Goal: Navigation & Orientation: Find specific page/section

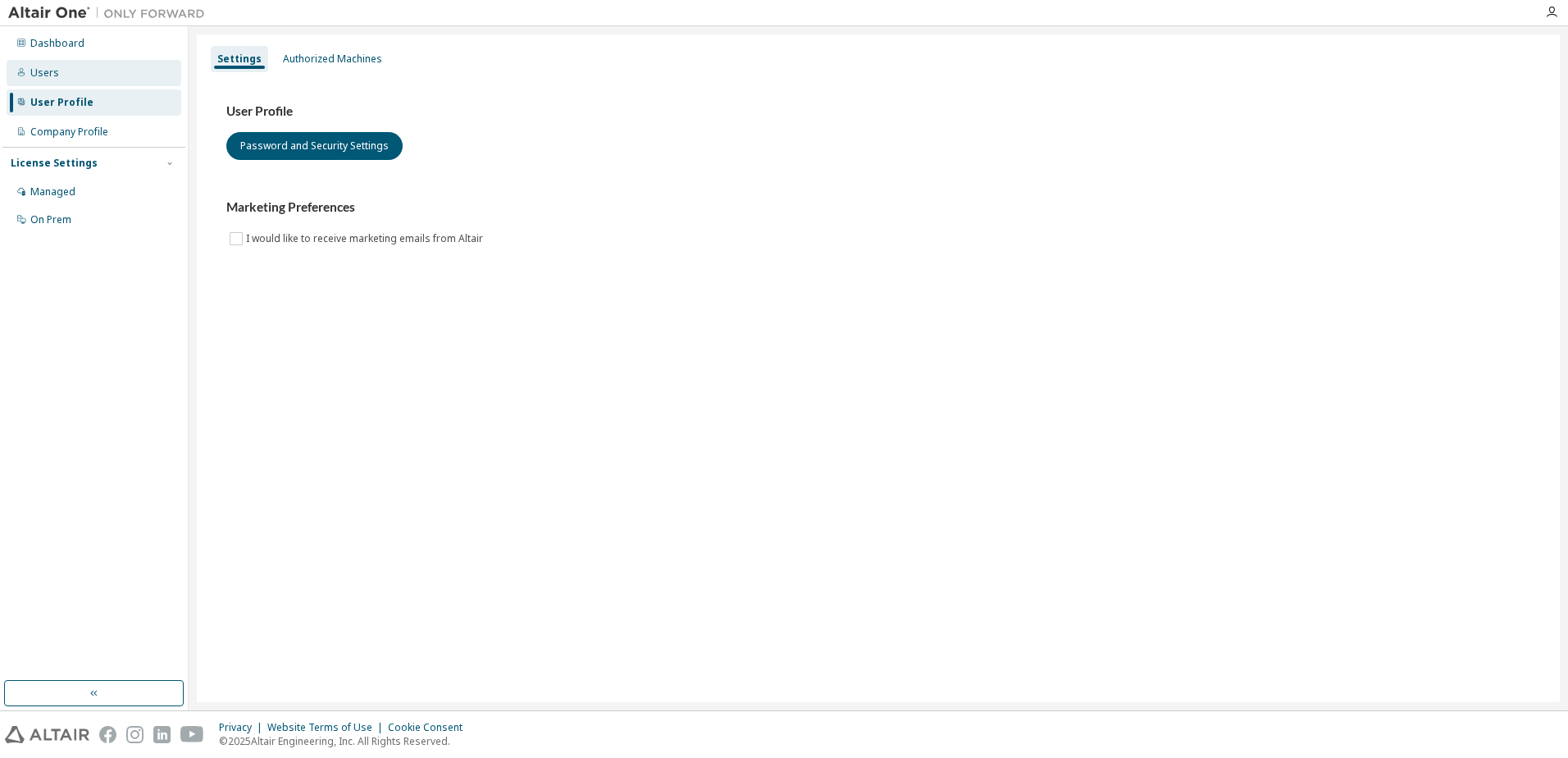
click at [53, 81] on div "Users" at bounding box center [94, 73] width 174 height 26
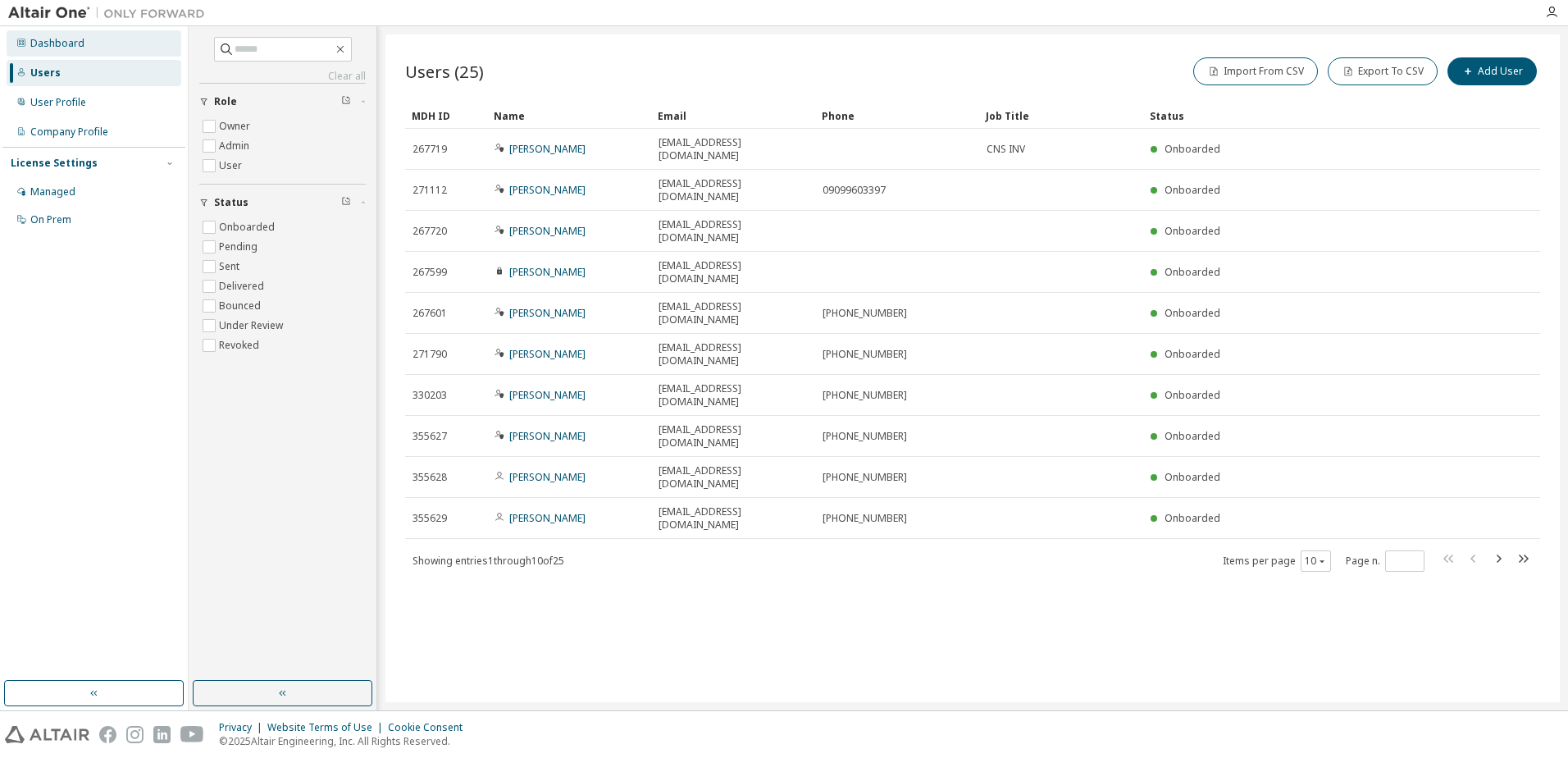
click at [53, 44] on div "Dashboard" at bounding box center [57, 43] width 54 height 13
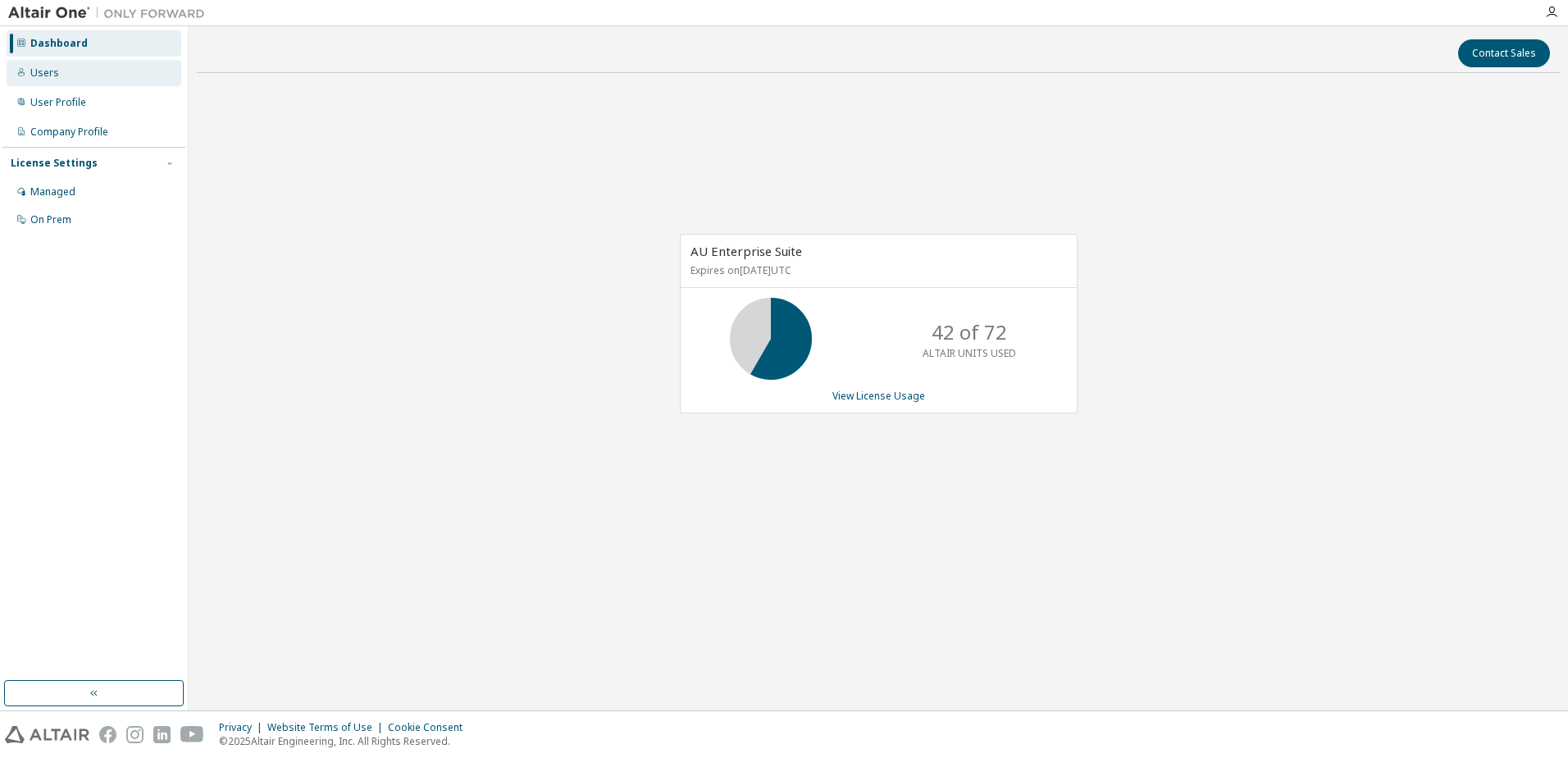
click at [56, 75] on div "Users" at bounding box center [44, 73] width 29 height 13
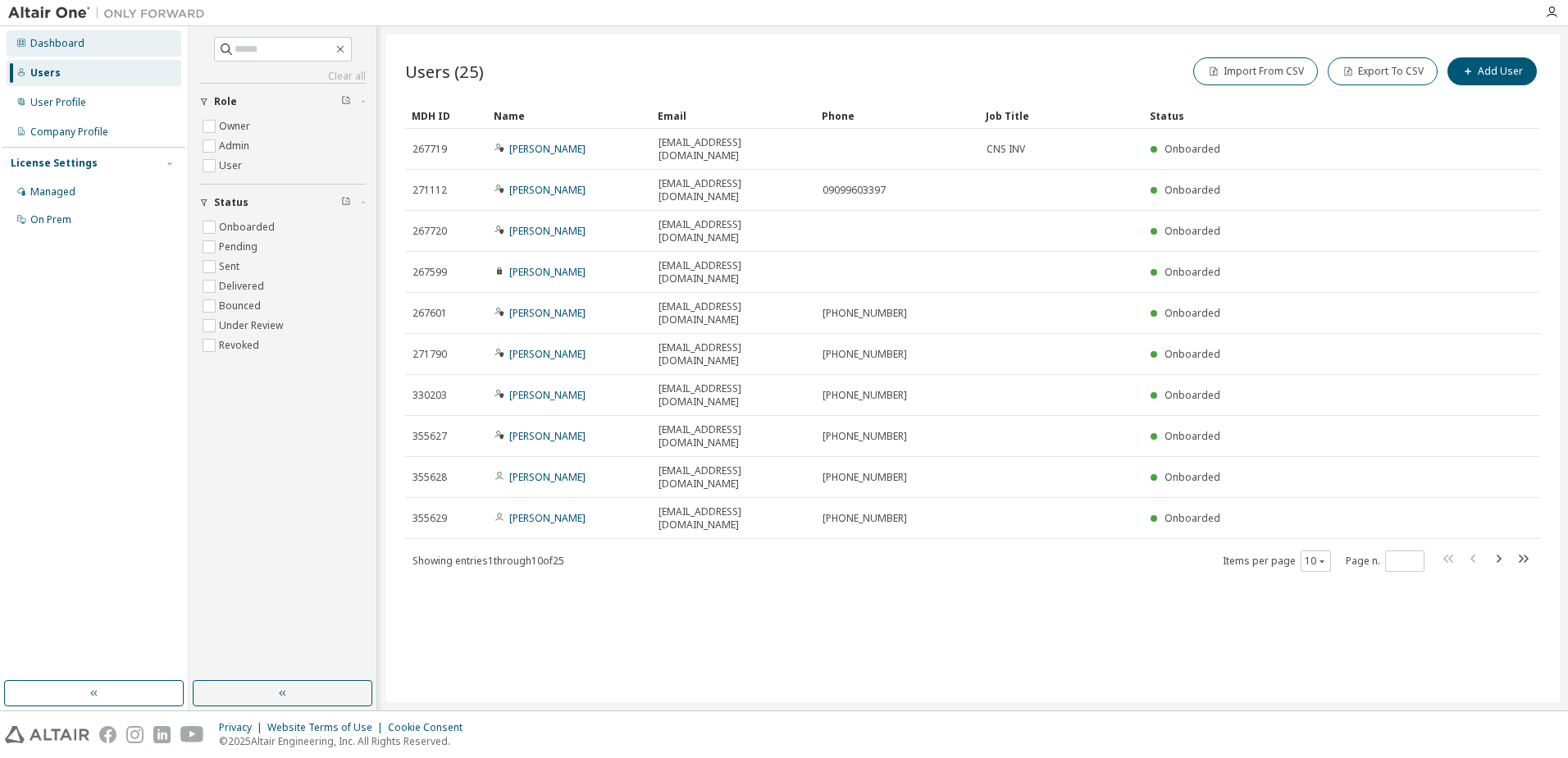
click at [60, 49] on div "Dashboard" at bounding box center [57, 43] width 54 height 13
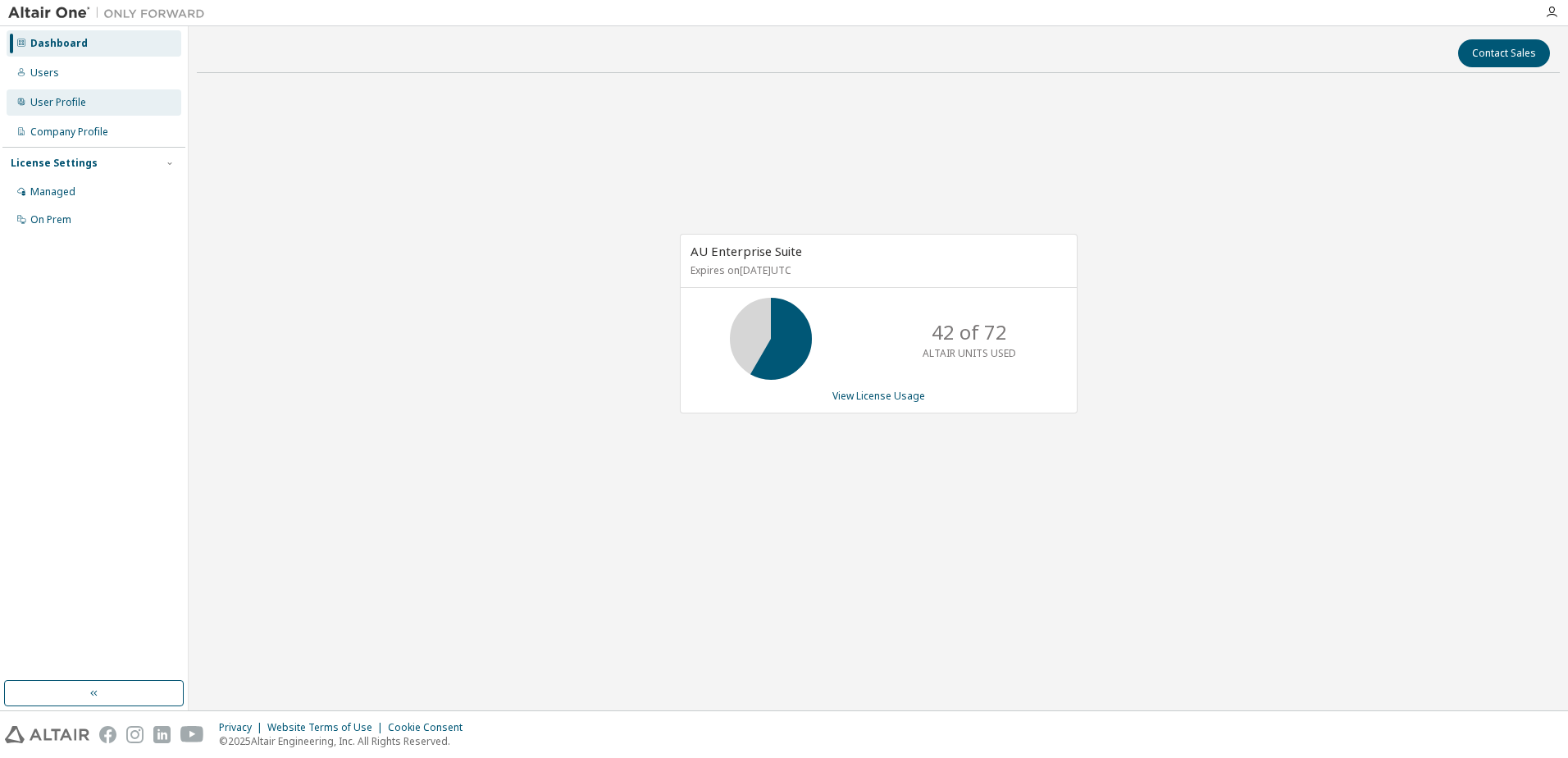
click at [74, 101] on div "User Profile" at bounding box center [58, 102] width 56 height 13
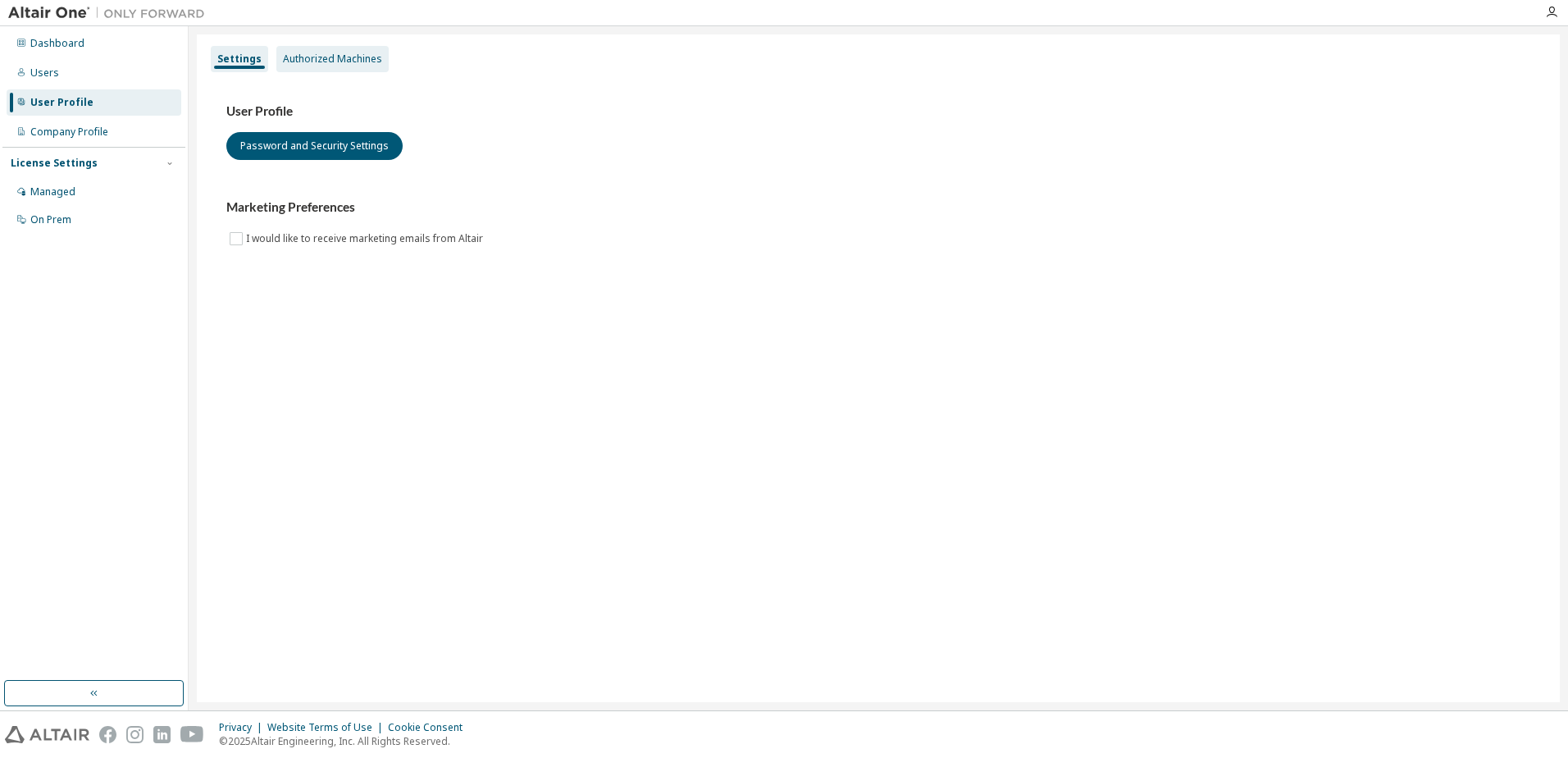
click at [332, 66] on div "Authorized Machines" at bounding box center [333, 59] width 113 height 26
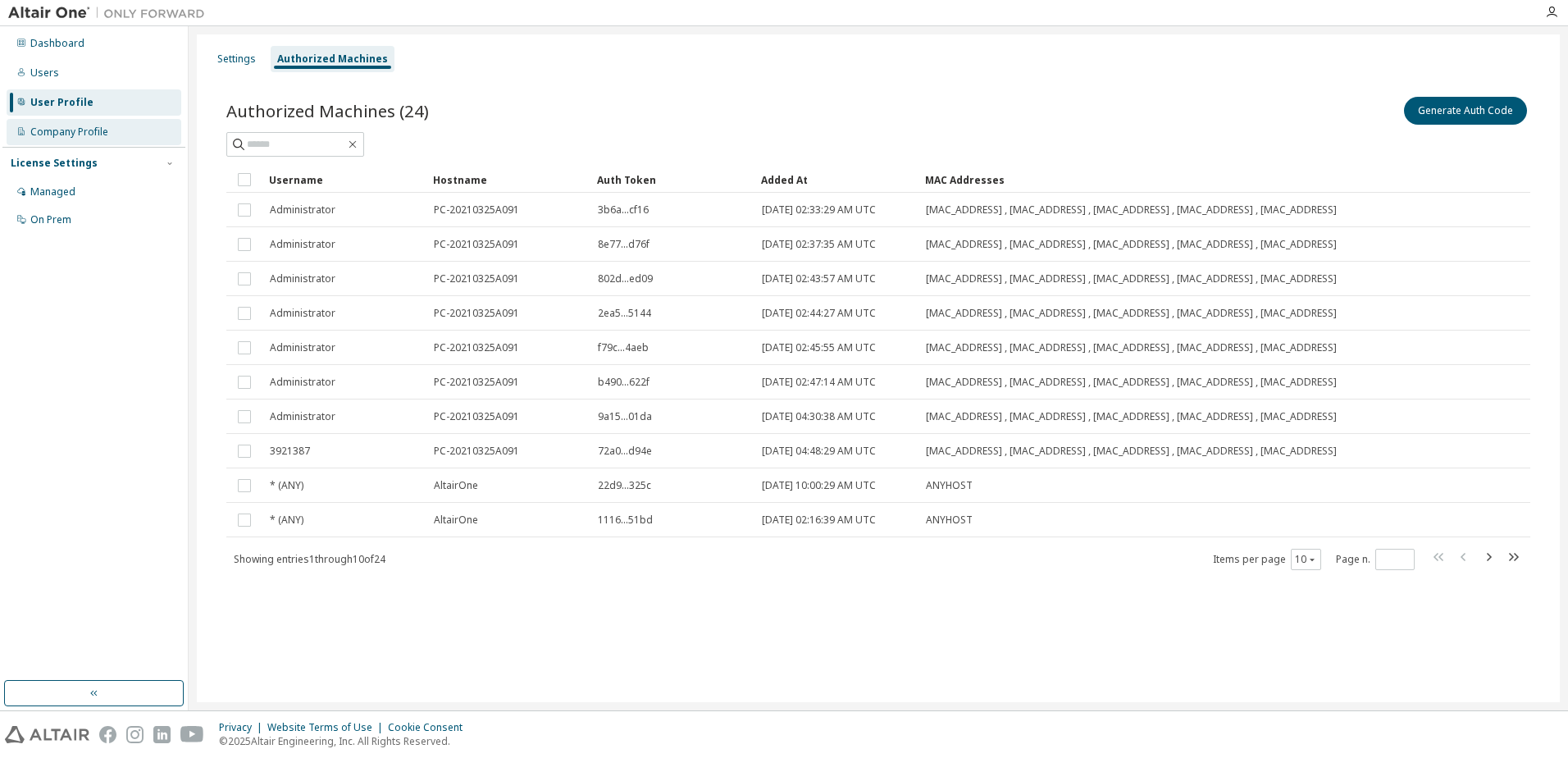
click at [62, 137] on div "Company Profile" at bounding box center [69, 132] width 78 height 13
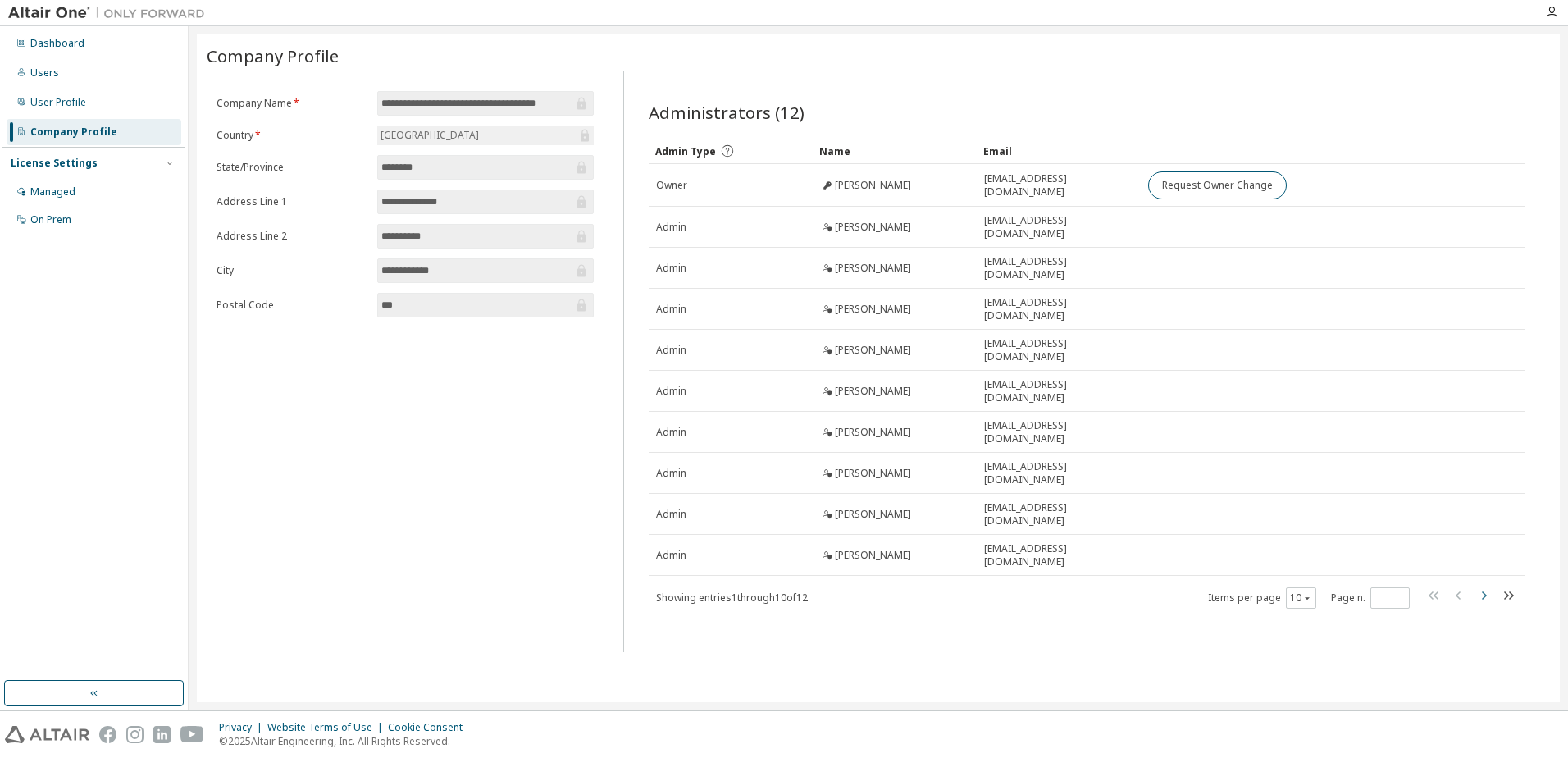
click at [1481, 585] on icon "button" at bounding box center [1483, 595] width 20 height 20
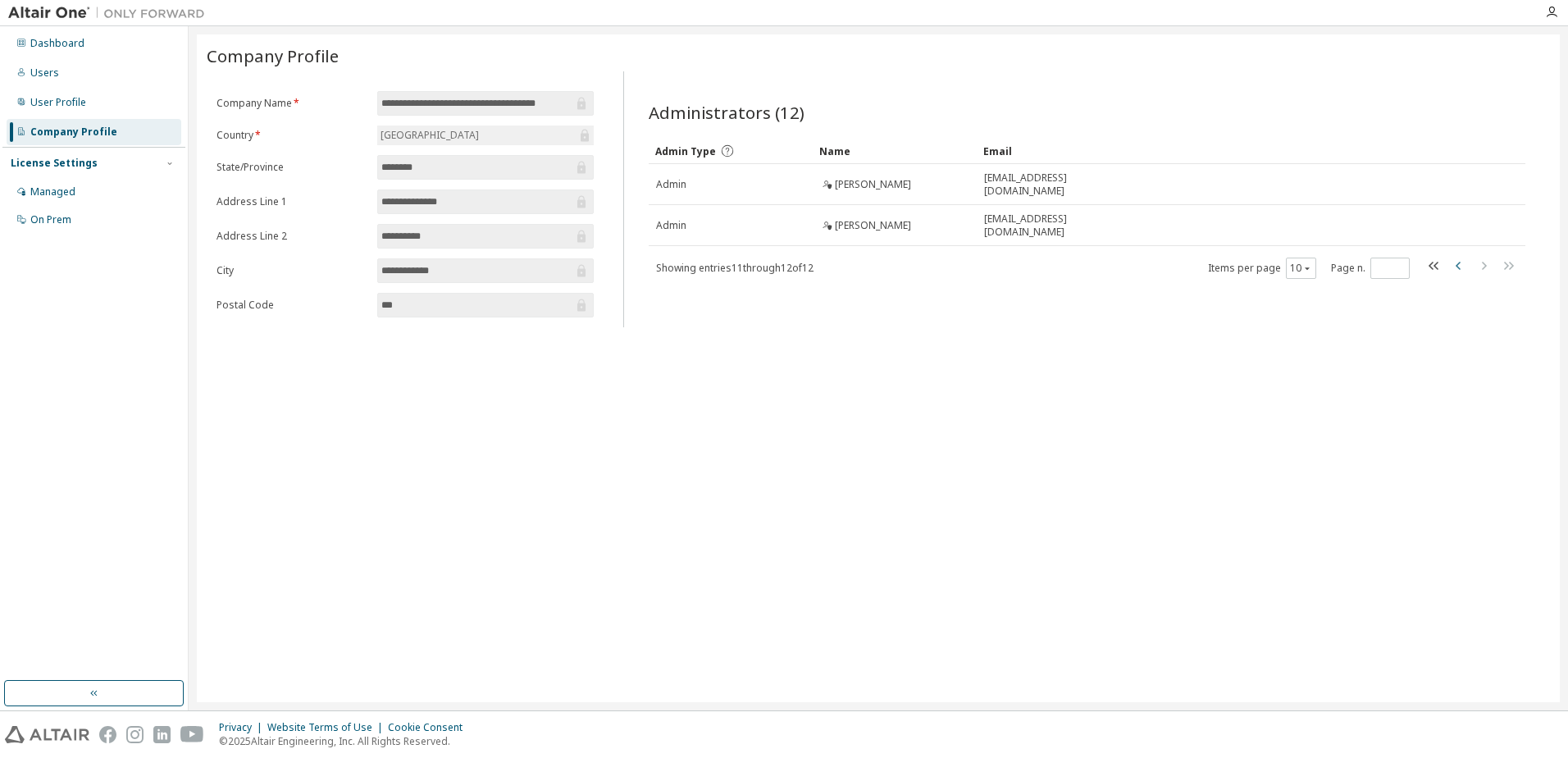
click at [1458, 264] on icon "button" at bounding box center [1458, 265] width 5 height 8
type input "*"
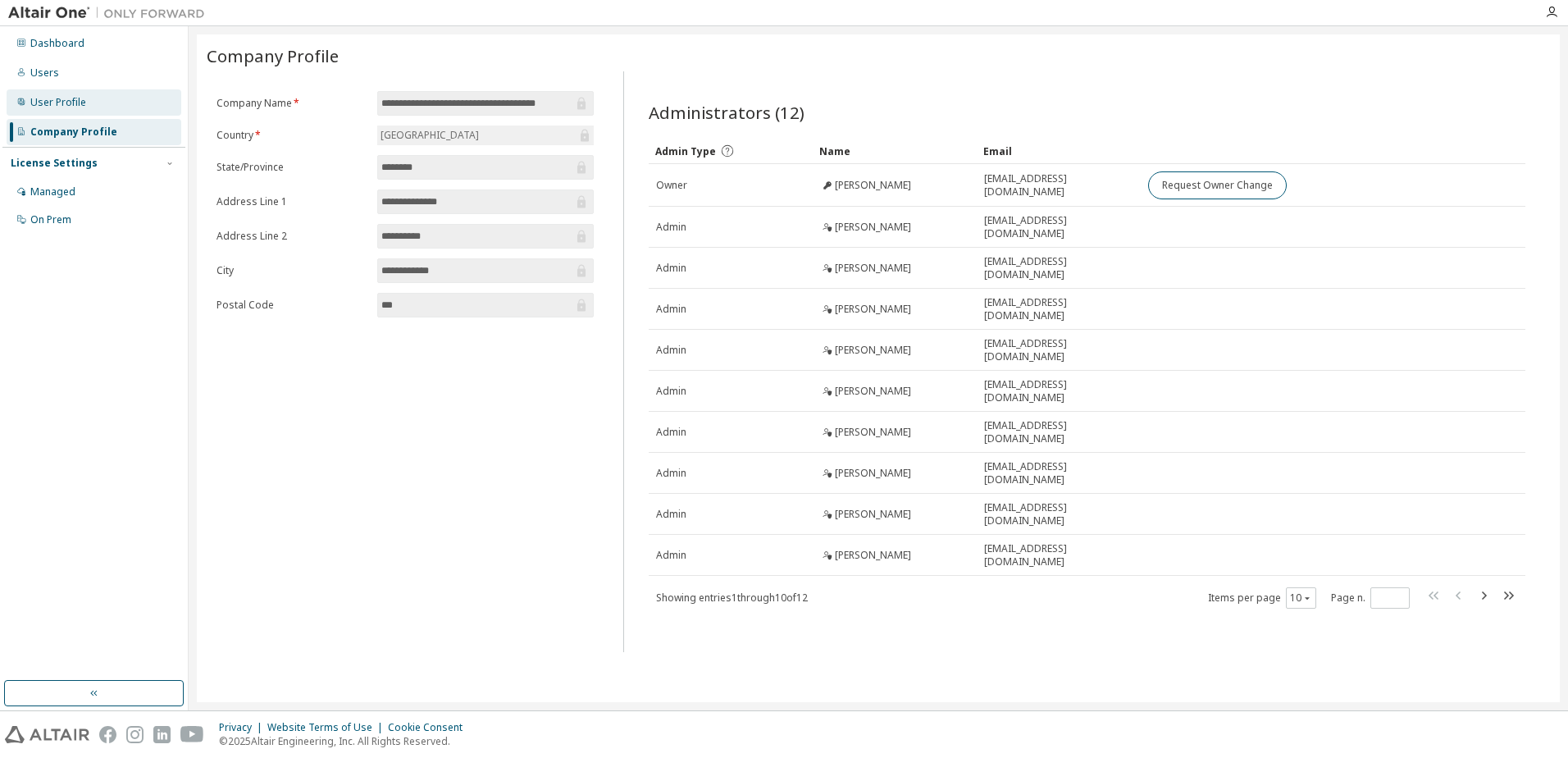
click at [75, 103] on div "User Profile" at bounding box center [58, 102] width 56 height 13
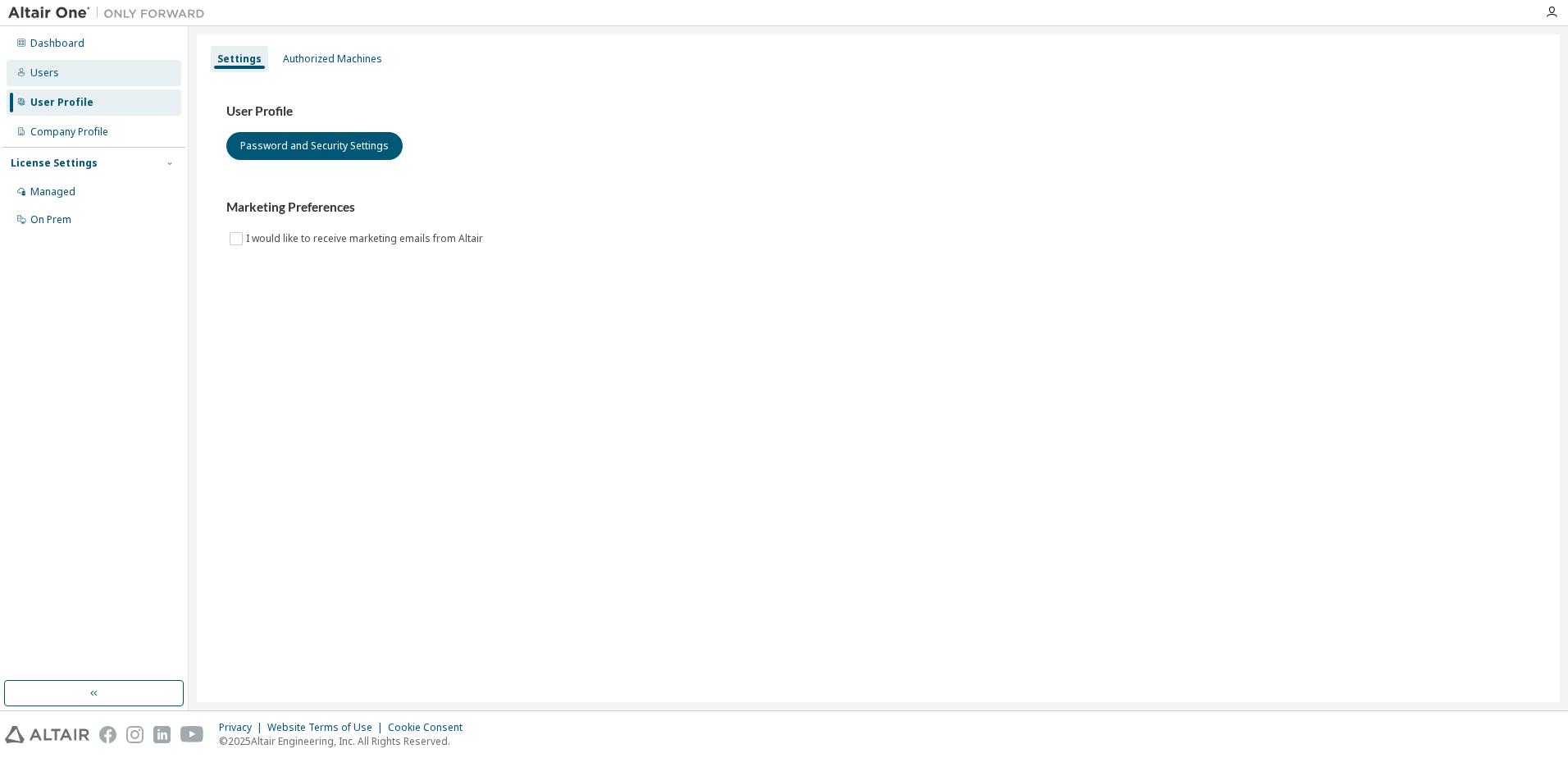
click at [61, 76] on div "Users" at bounding box center [94, 73] width 174 height 26
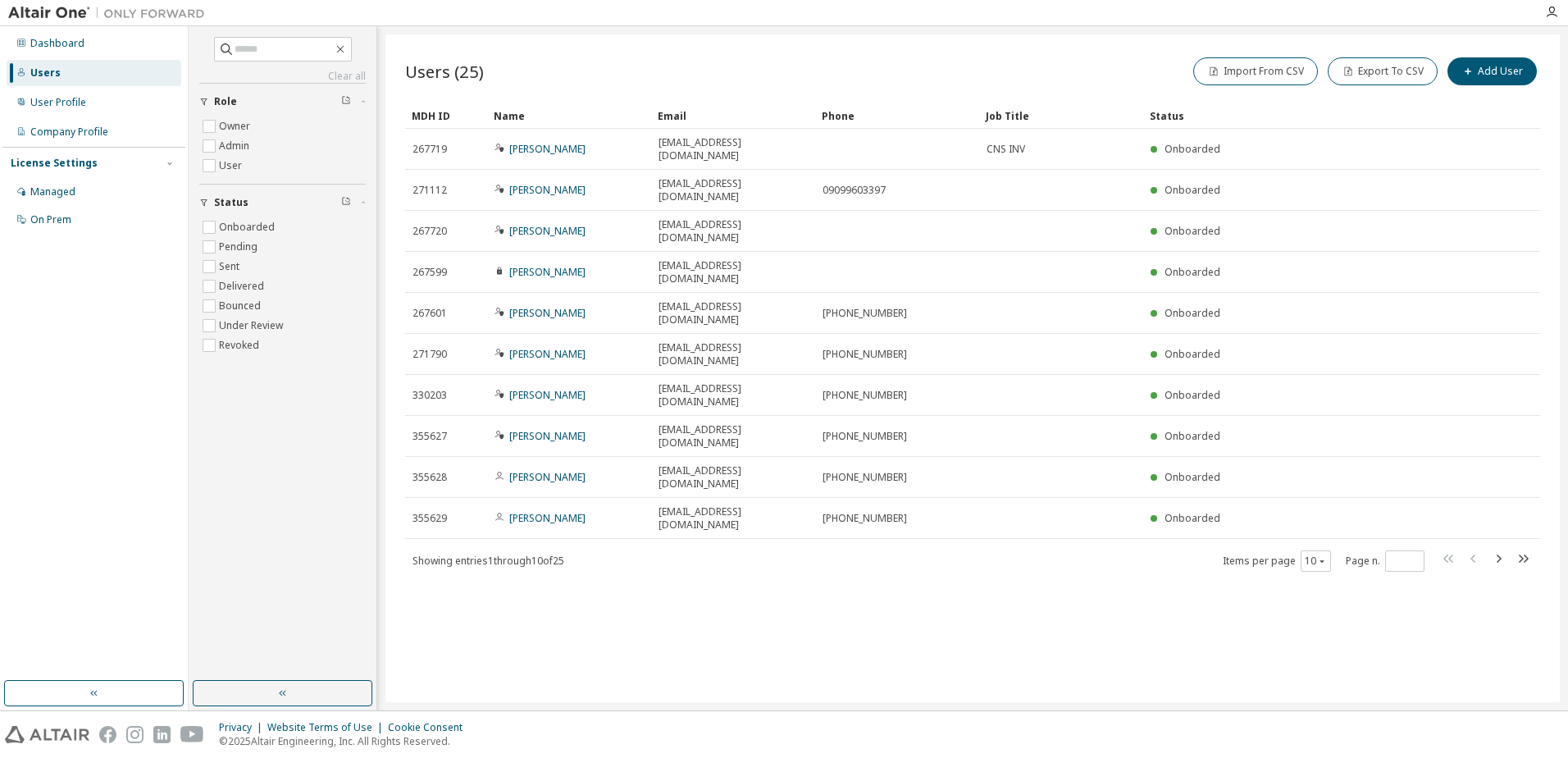
click at [1510, 549] on span at bounding box center [1486, 560] width 94 height 23
click at [1501, 549] on icon "button" at bounding box center [1498, 559] width 20 height 20
type input "*"
